Goal: Information Seeking & Learning: Learn about a topic

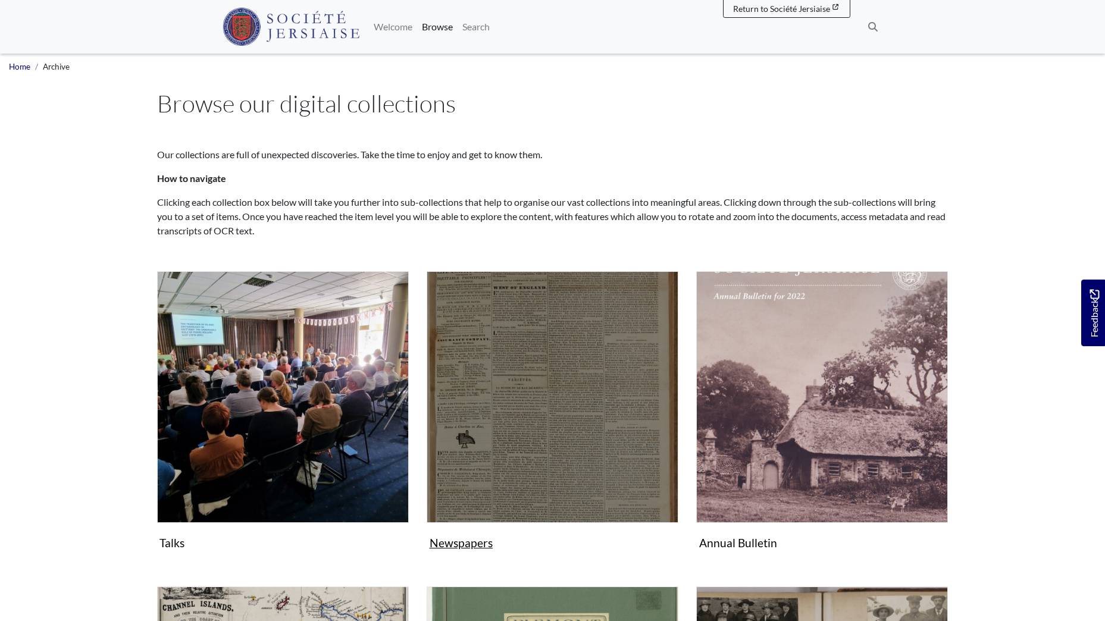
click at [544, 340] on img "Subcollection" at bounding box center [553, 397] width 252 height 252
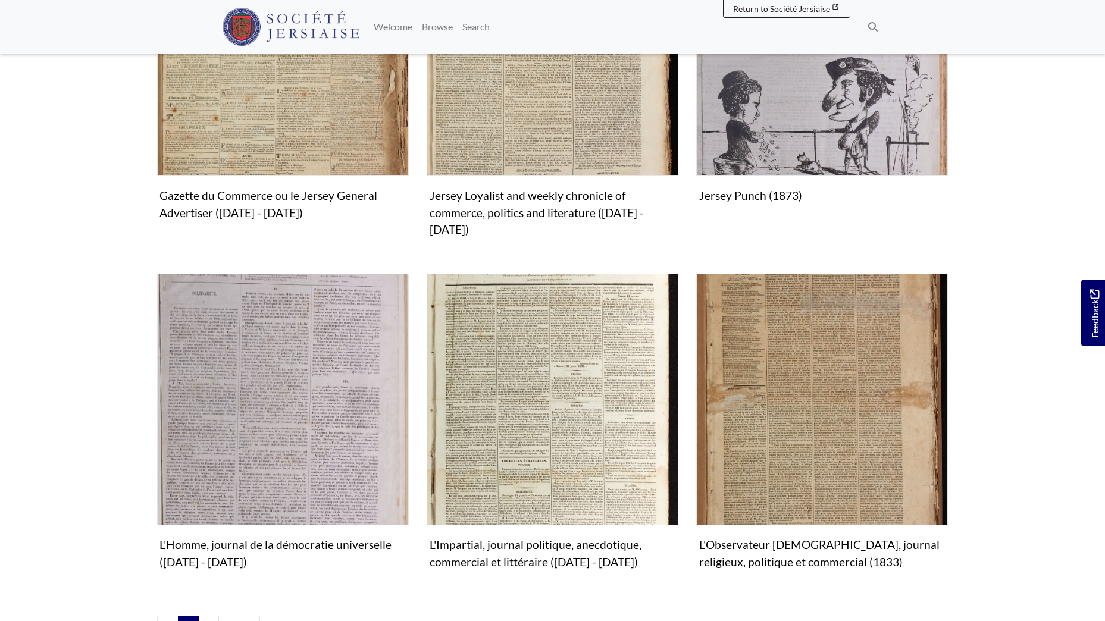
scroll to position [1250, 0]
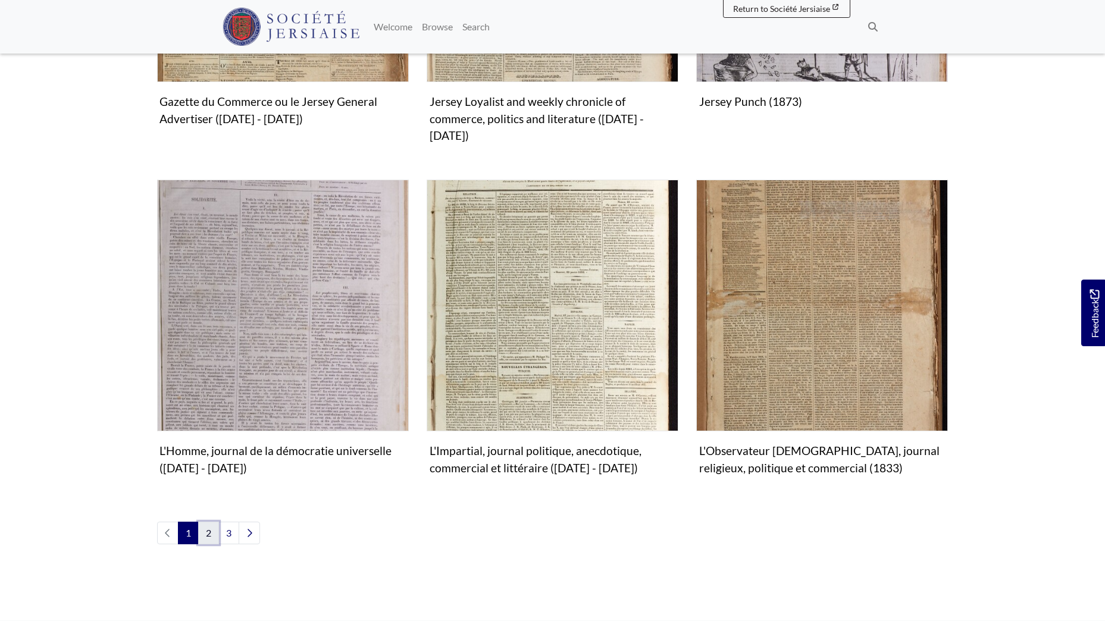
click at [211, 522] on link "2" at bounding box center [208, 533] width 21 height 23
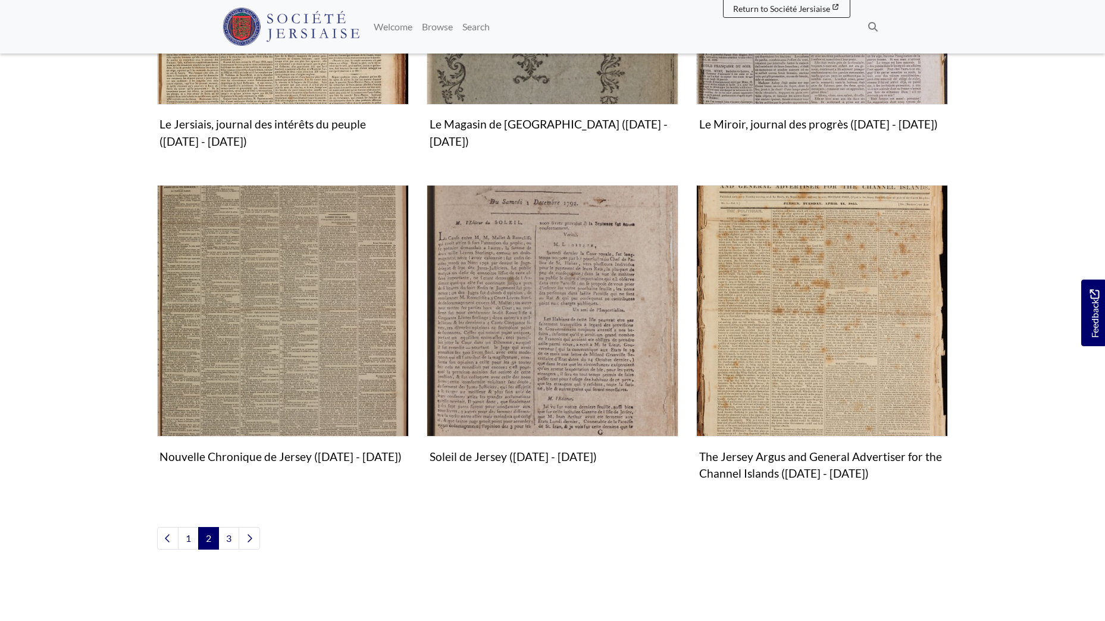
scroll to position [1250, 0]
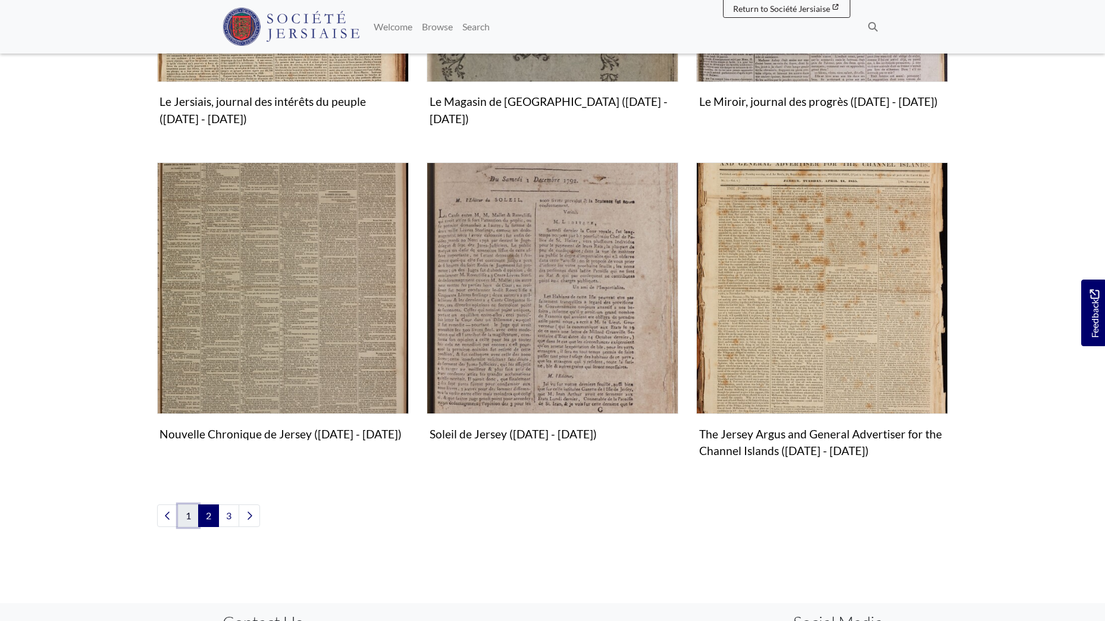
click at [186, 516] on link "1" at bounding box center [188, 516] width 21 height 23
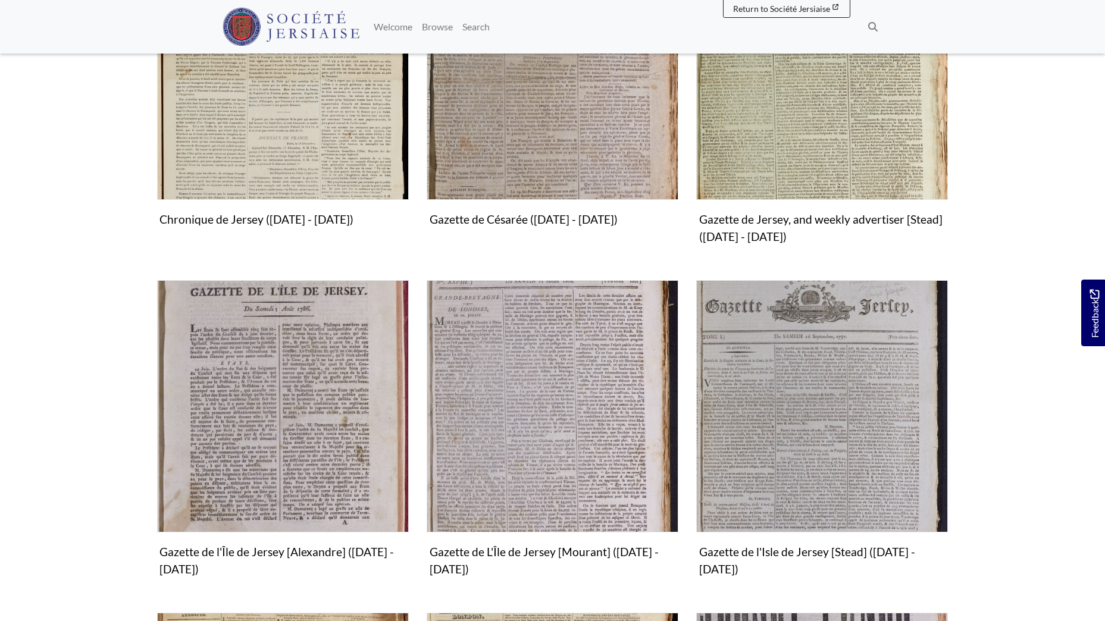
scroll to position [476, 0]
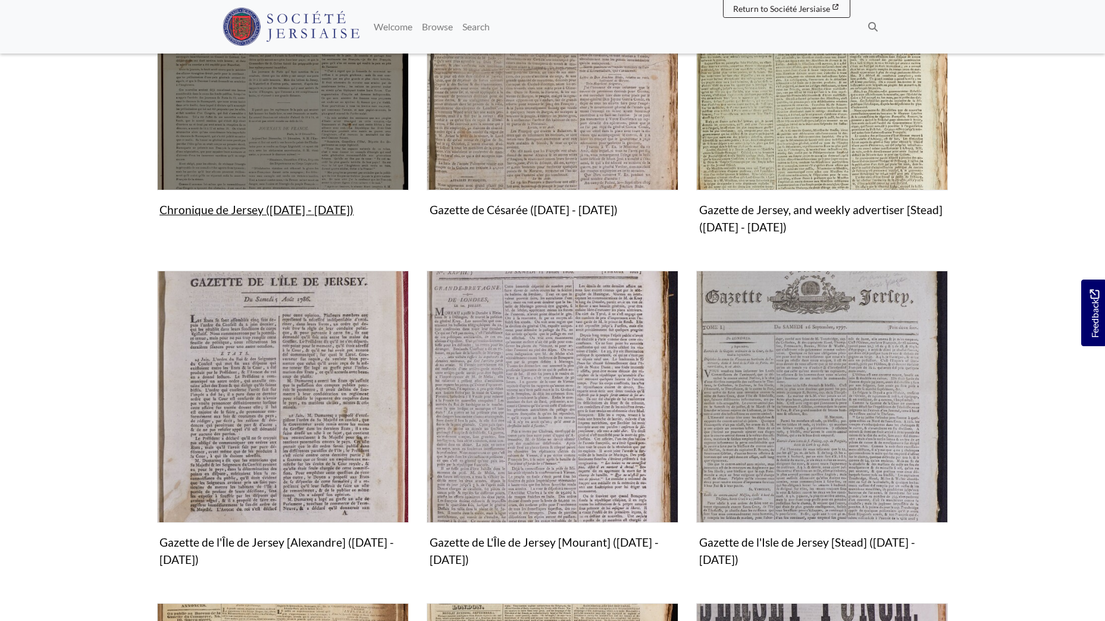
click at [259, 106] on img "Subcollection" at bounding box center [283, 64] width 252 height 252
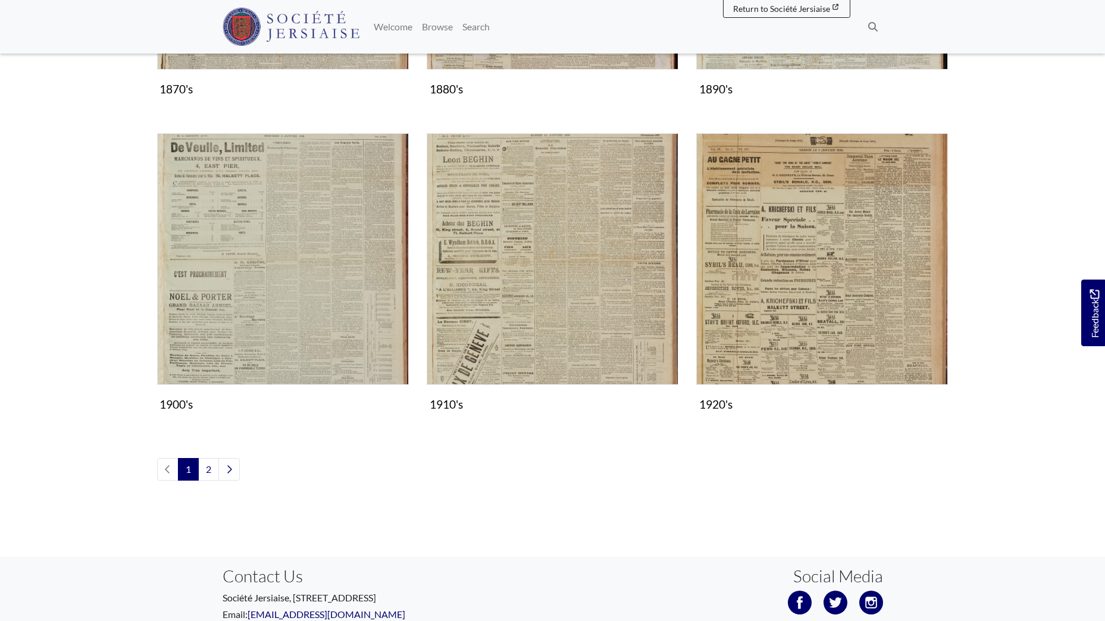
scroll to position [1184, 0]
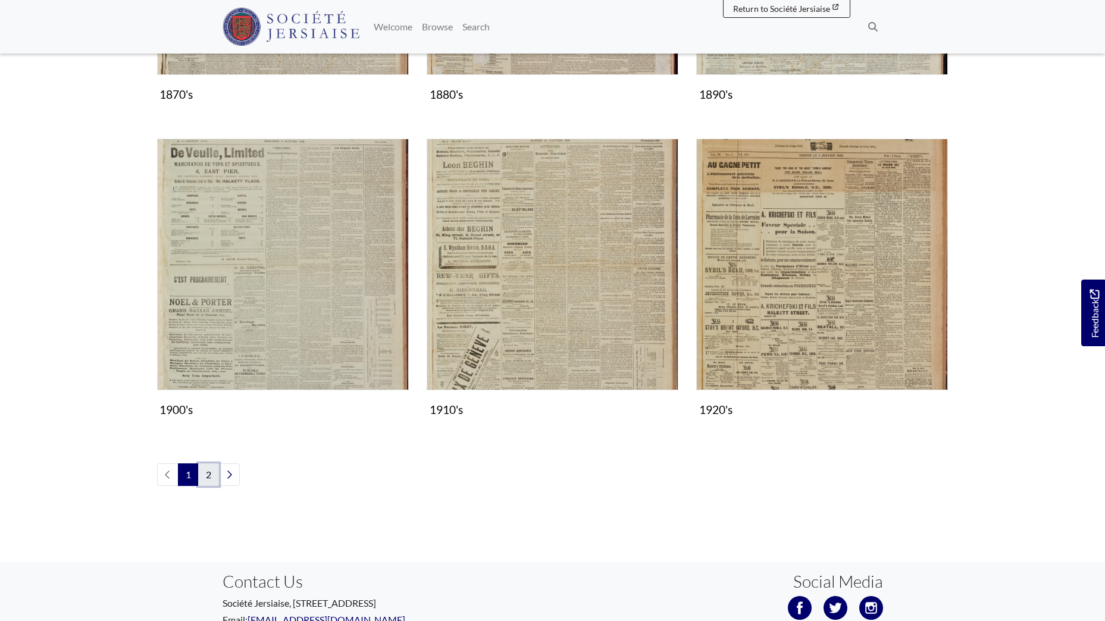
click at [214, 470] on link "2" at bounding box center [208, 475] width 21 height 23
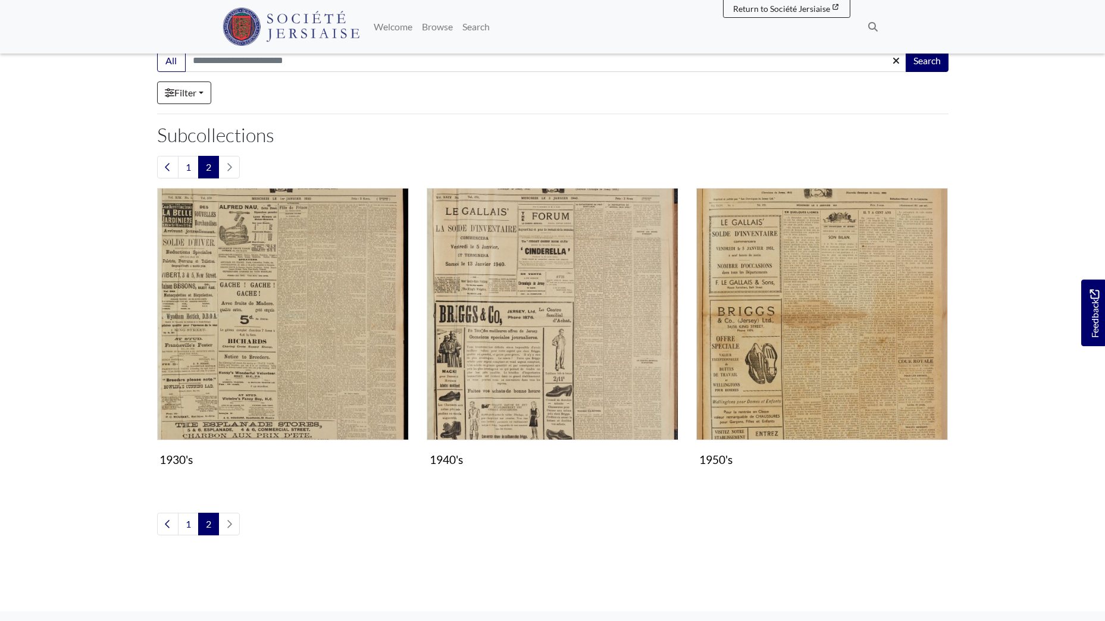
scroll to position [298, 0]
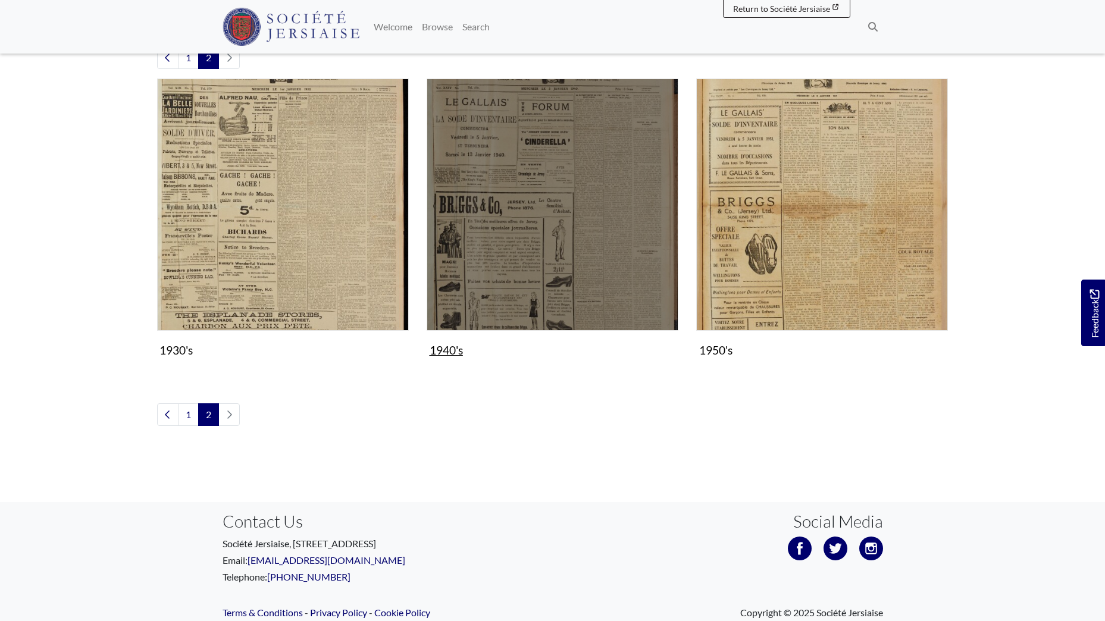
click at [511, 235] on img "Subcollection" at bounding box center [553, 205] width 252 height 252
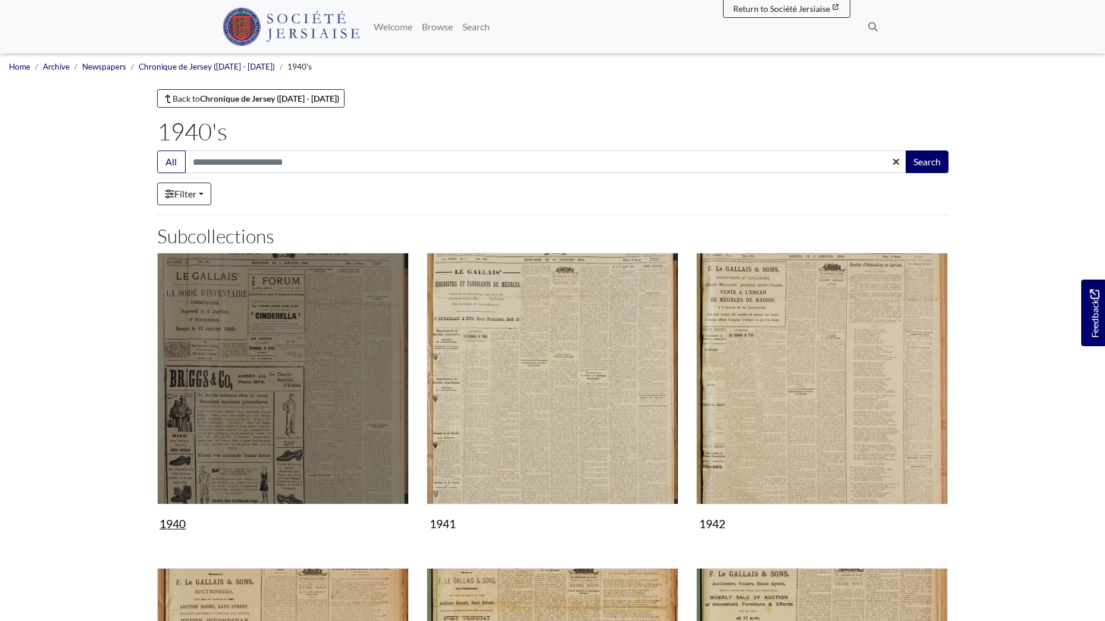
click at [271, 378] on img "Subcollection" at bounding box center [283, 379] width 252 height 252
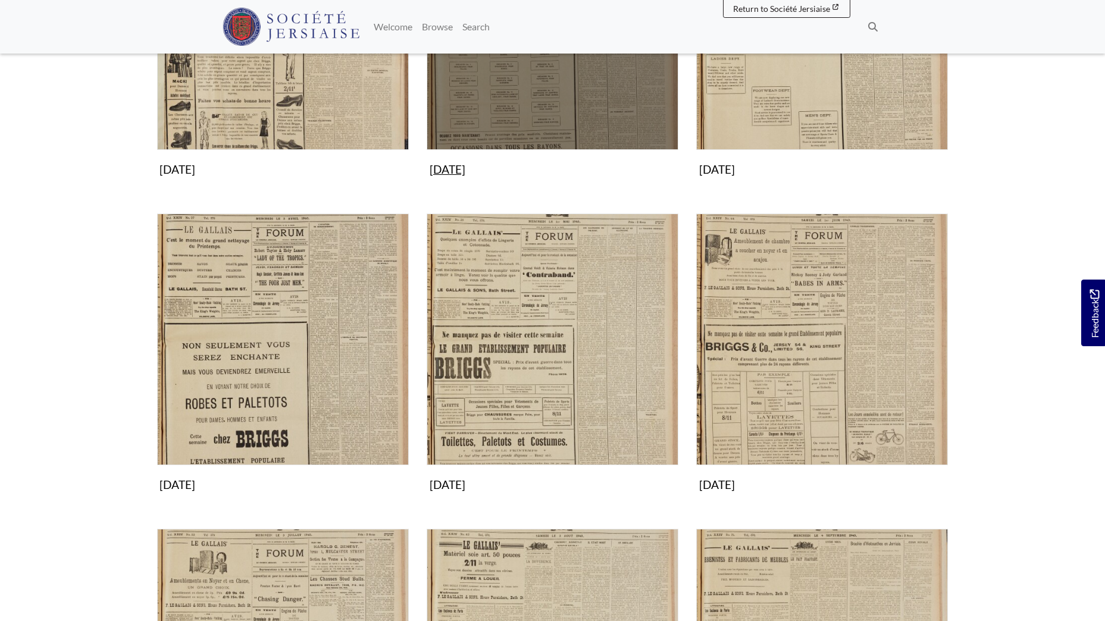
scroll to position [357, 0]
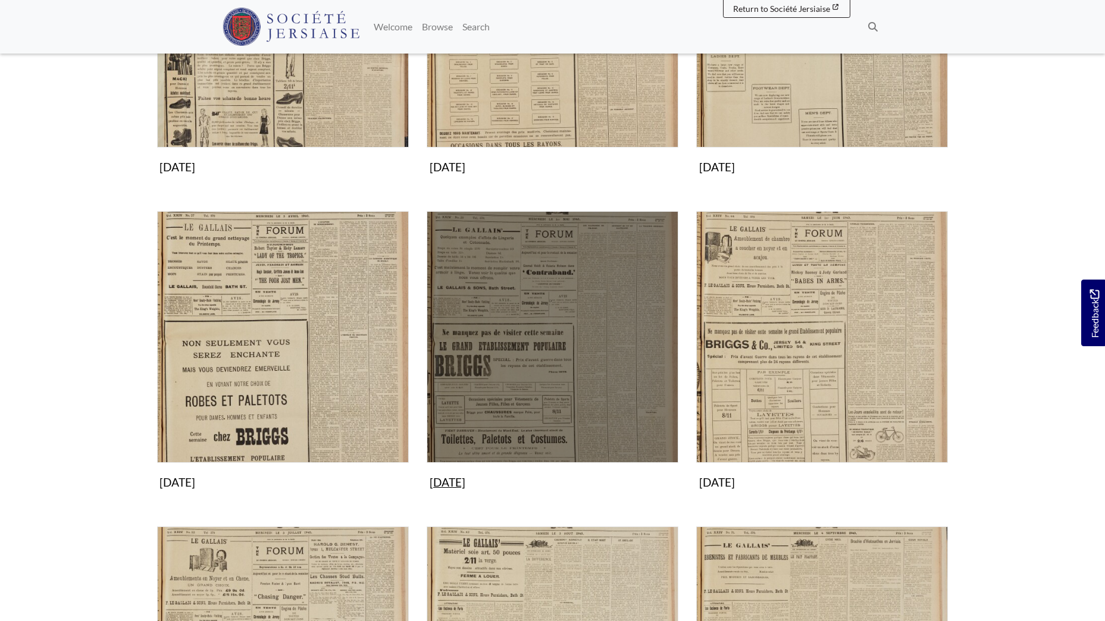
click at [530, 322] on img "Subcollection" at bounding box center [553, 337] width 252 height 252
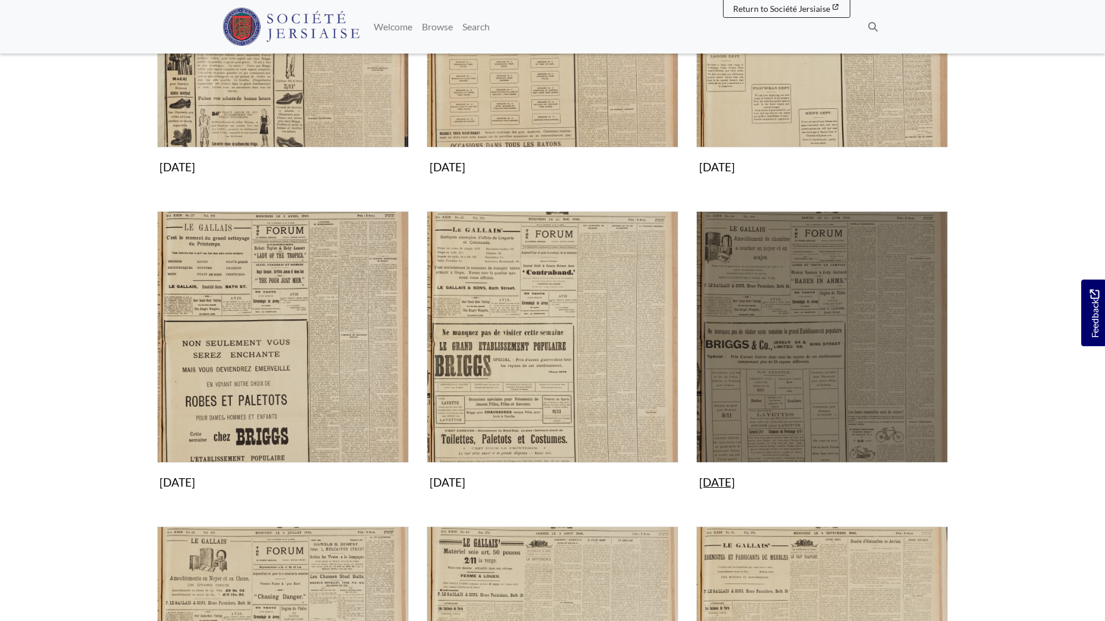
click at [819, 400] on img "Subcollection" at bounding box center [822, 337] width 252 height 252
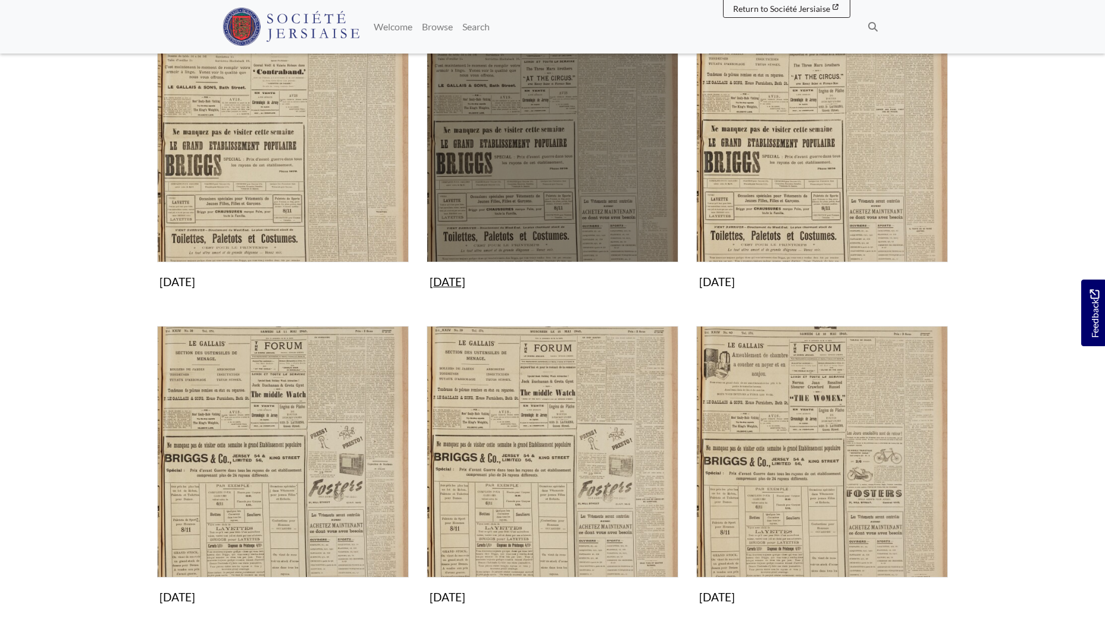
scroll to position [238, 0]
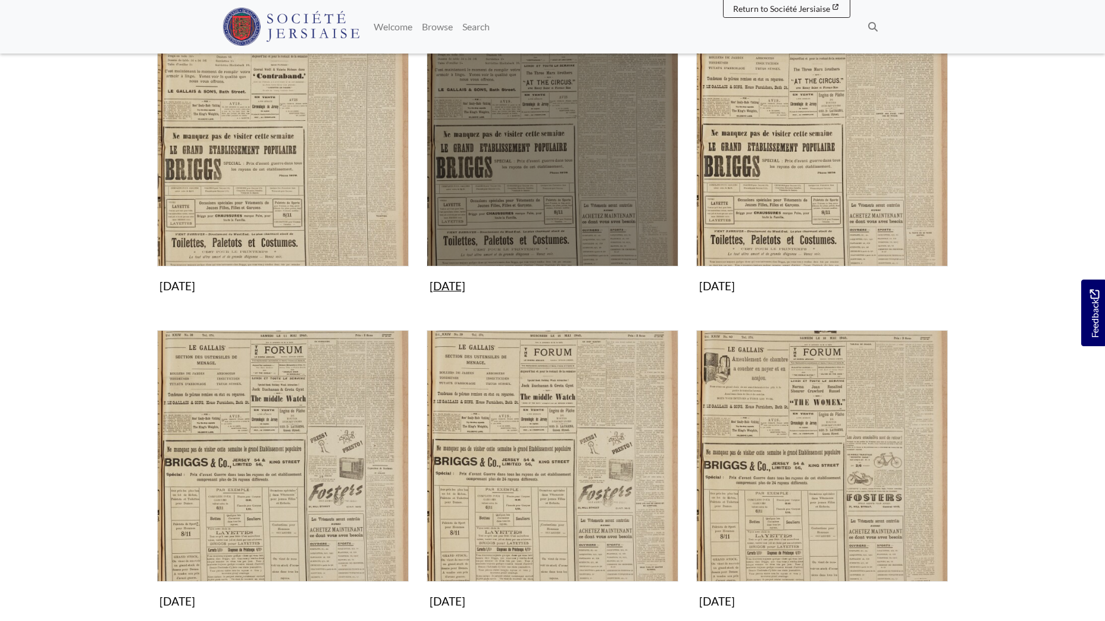
click at [518, 217] on img "Subcollection" at bounding box center [553, 141] width 252 height 252
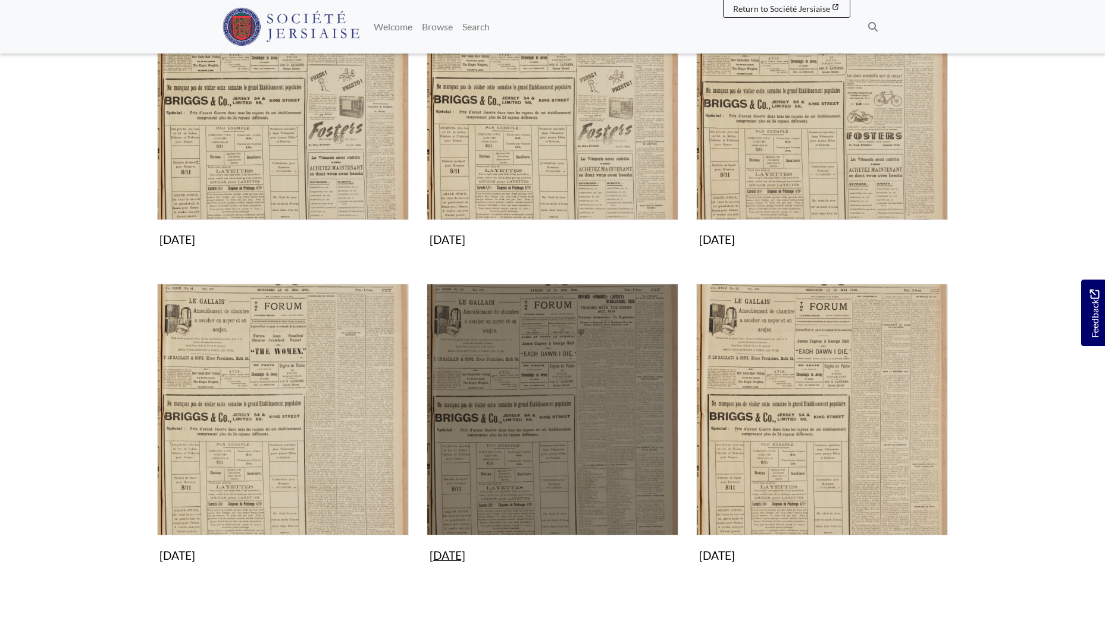
scroll to position [655, 0]
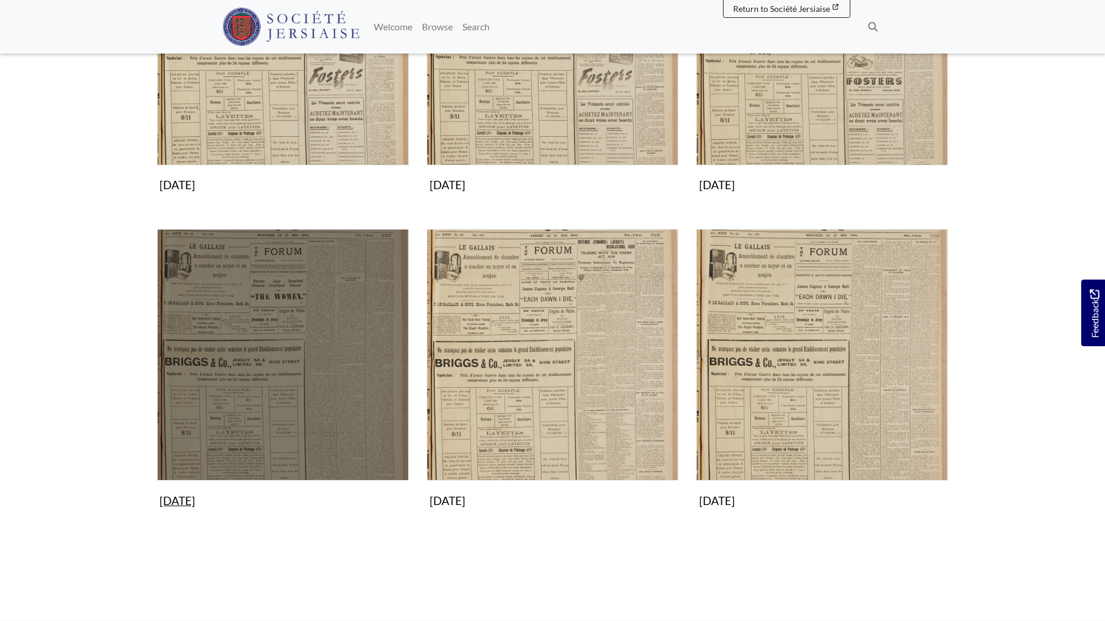
click at [339, 367] on img "Subcollection" at bounding box center [283, 355] width 252 height 252
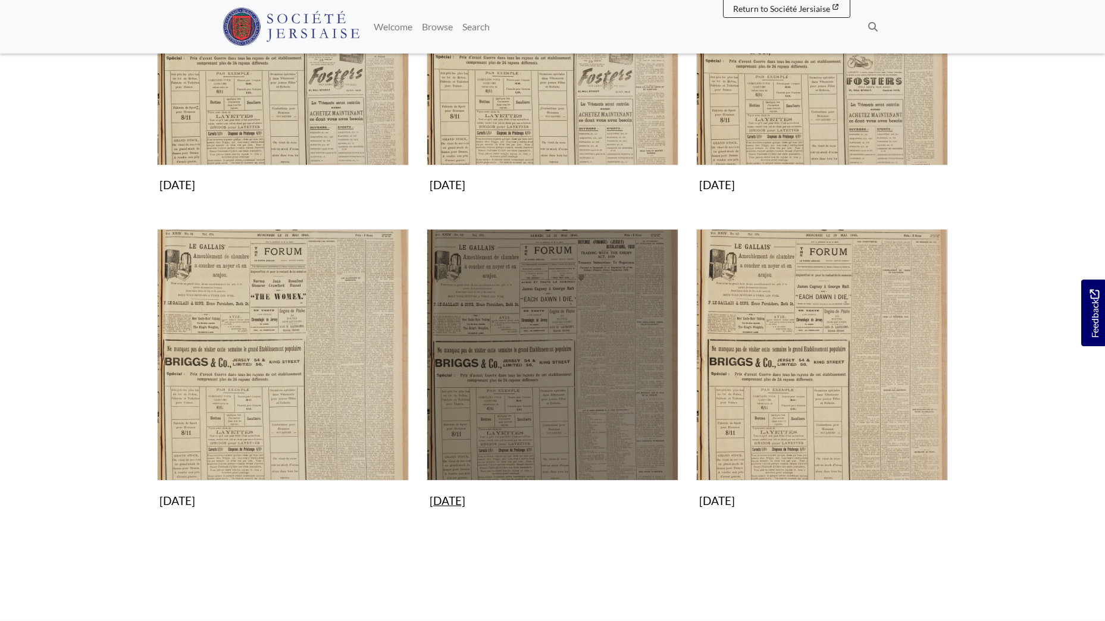
click at [600, 380] on img "Subcollection" at bounding box center [553, 355] width 252 height 252
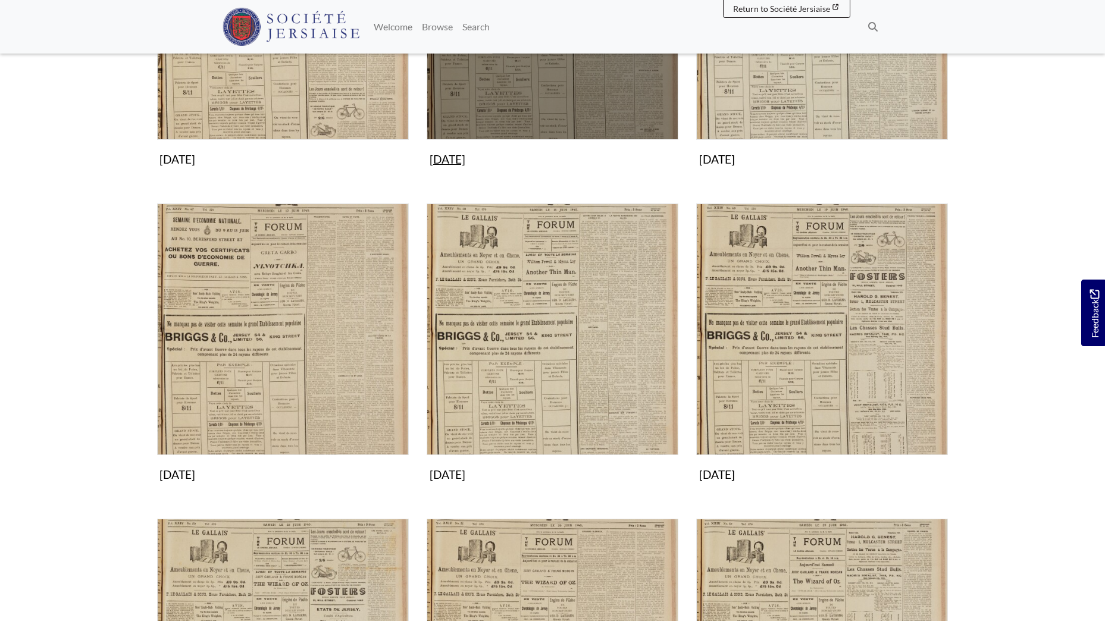
scroll to position [595, 0]
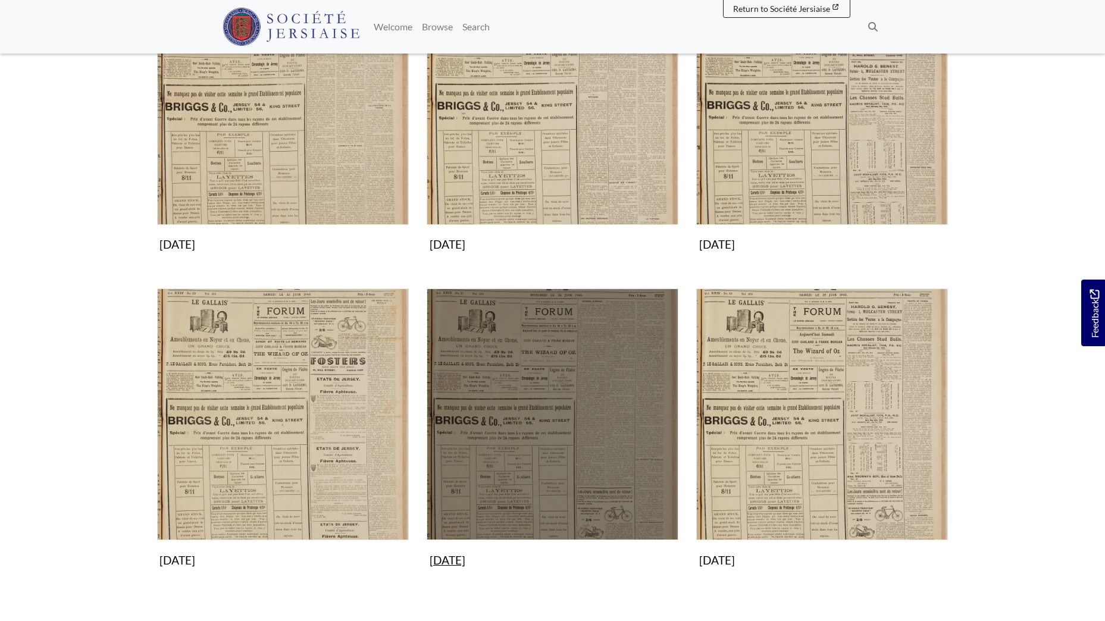
click at [536, 447] on img "Subcollection" at bounding box center [553, 415] width 252 height 252
